Goal: Check status

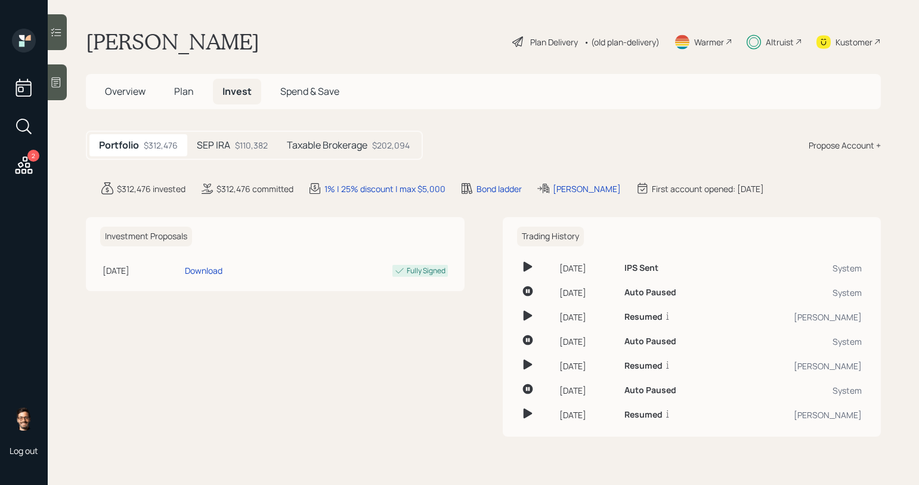
click at [63, 36] on div at bounding box center [57, 32] width 19 height 36
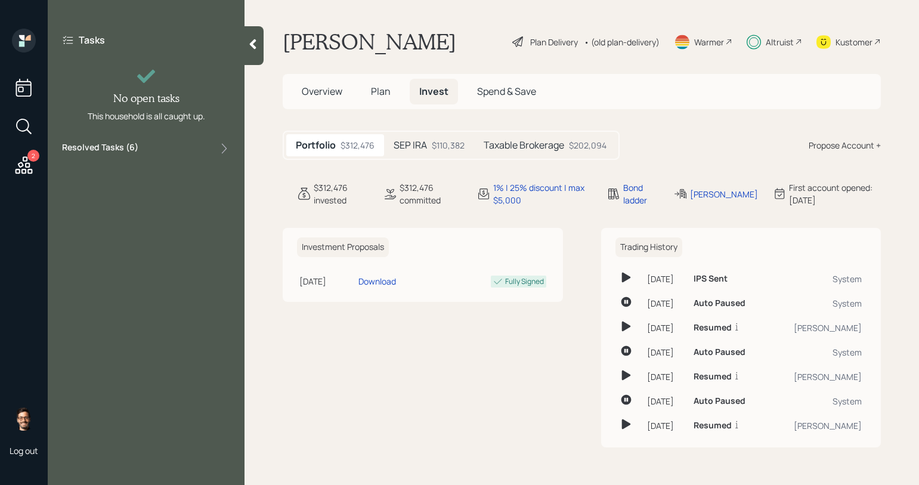
click at [122, 161] on div "Tasks No open tasks This household is all caught up. Resolved Tasks ( 6 )" at bounding box center [146, 242] width 197 height 485
click at [115, 149] on label "Resolved Tasks ( 6 )" at bounding box center [100, 148] width 76 height 14
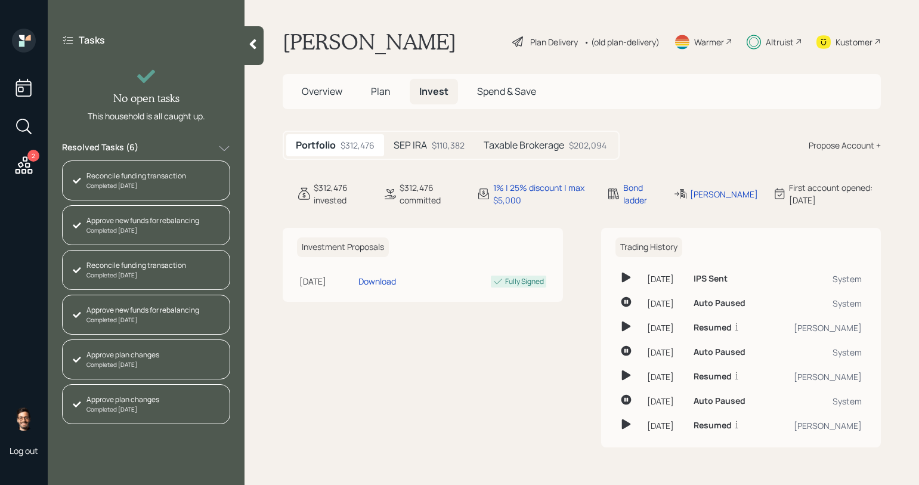
click at [295, 361] on div "Investment Proposals [DATE] [DATE] 2:44 PM EST Download Fully Signed" at bounding box center [423, 338] width 280 height 220
click at [432, 147] on div "SEP IRA $110,382" at bounding box center [429, 145] width 90 height 22
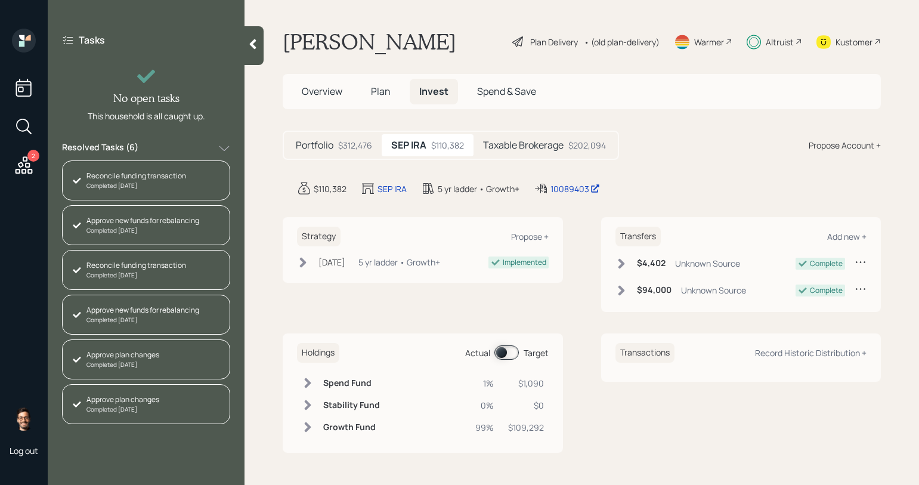
click at [507, 148] on h5 "Taxable Brokerage" at bounding box center [523, 145] width 81 height 11
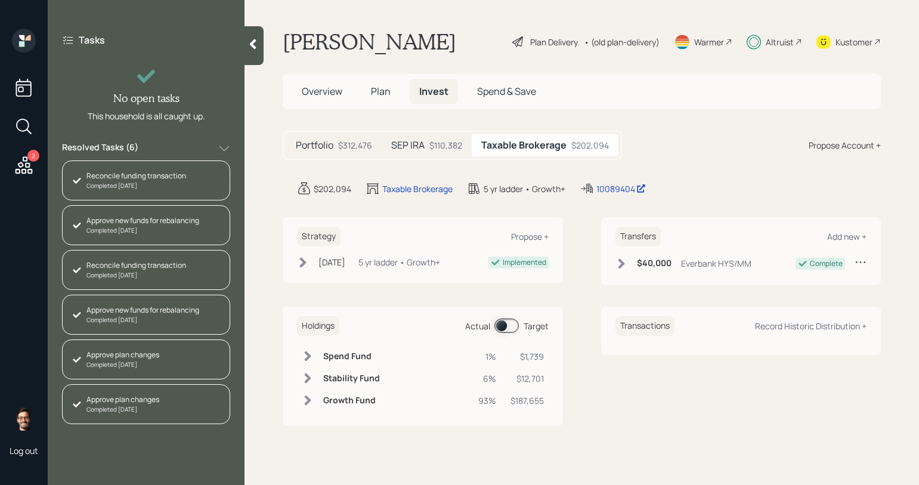
click at [505, 330] on span at bounding box center [507, 326] width 24 height 14
click at [509, 326] on span at bounding box center [507, 326] width 24 height 14
